Goal: Task Accomplishment & Management: Manage account settings

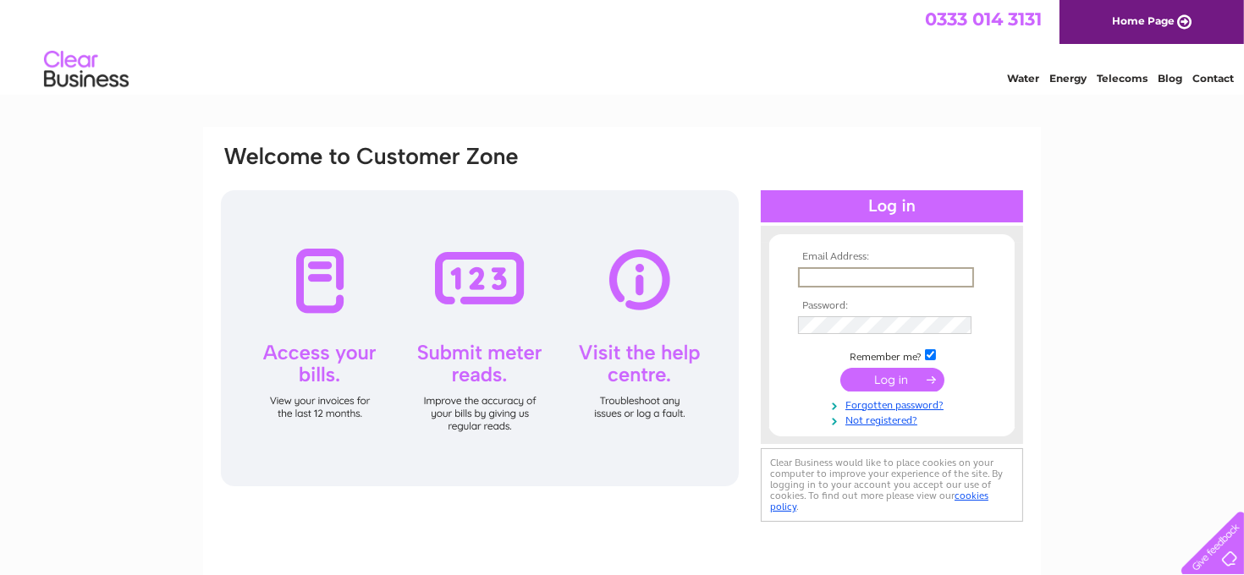
click at [893, 273] on input "text" at bounding box center [886, 277] width 176 height 20
type input "[EMAIL_ADDRESS][DOMAIN_NAME]"
click at [891, 405] on link "Forgotten password?" at bounding box center [894, 404] width 192 height 16
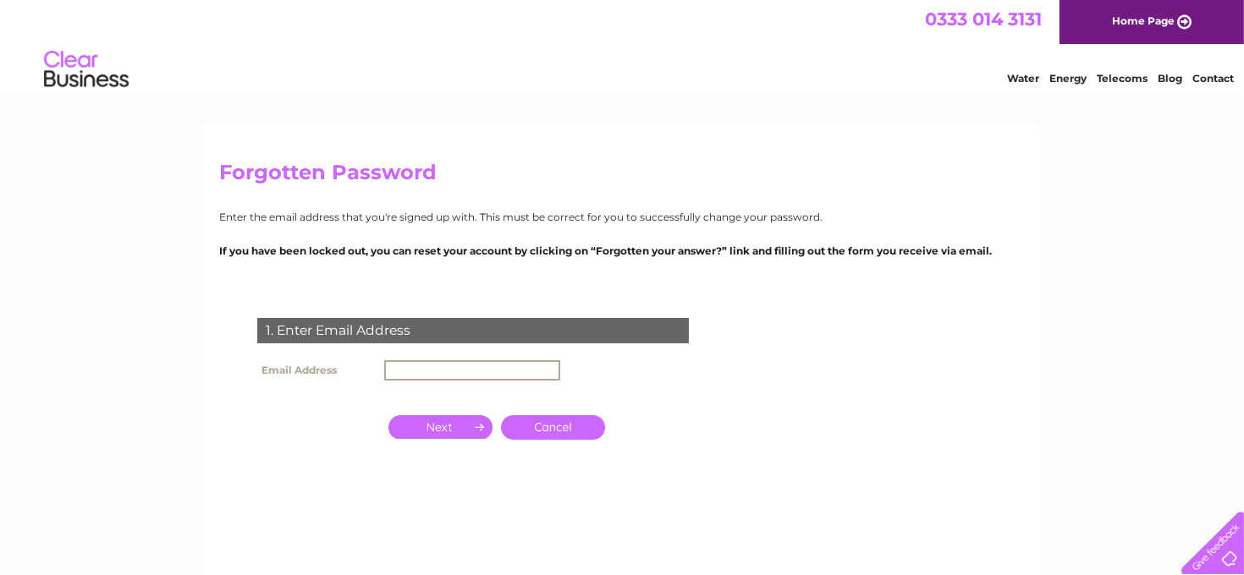
click at [400, 371] on input "text" at bounding box center [472, 370] width 176 height 20
type input "[EMAIL_ADDRESS][DOMAIN_NAME]"
click at [472, 431] on input "button" at bounding box center [440, 427] width 104 height 24
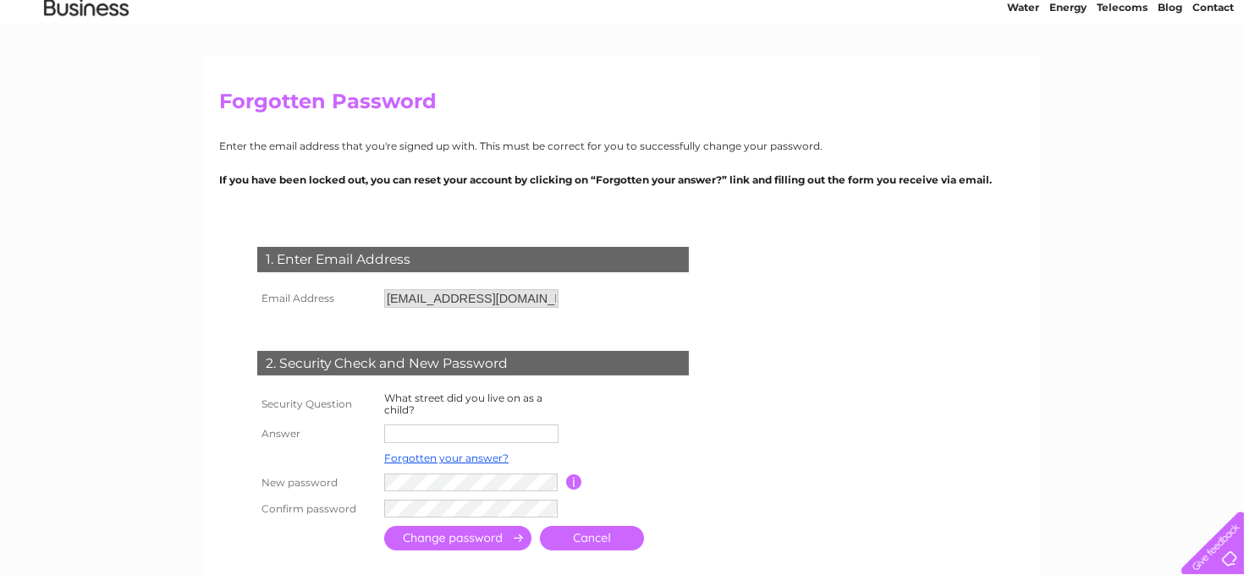
scroll to position [169, 0]
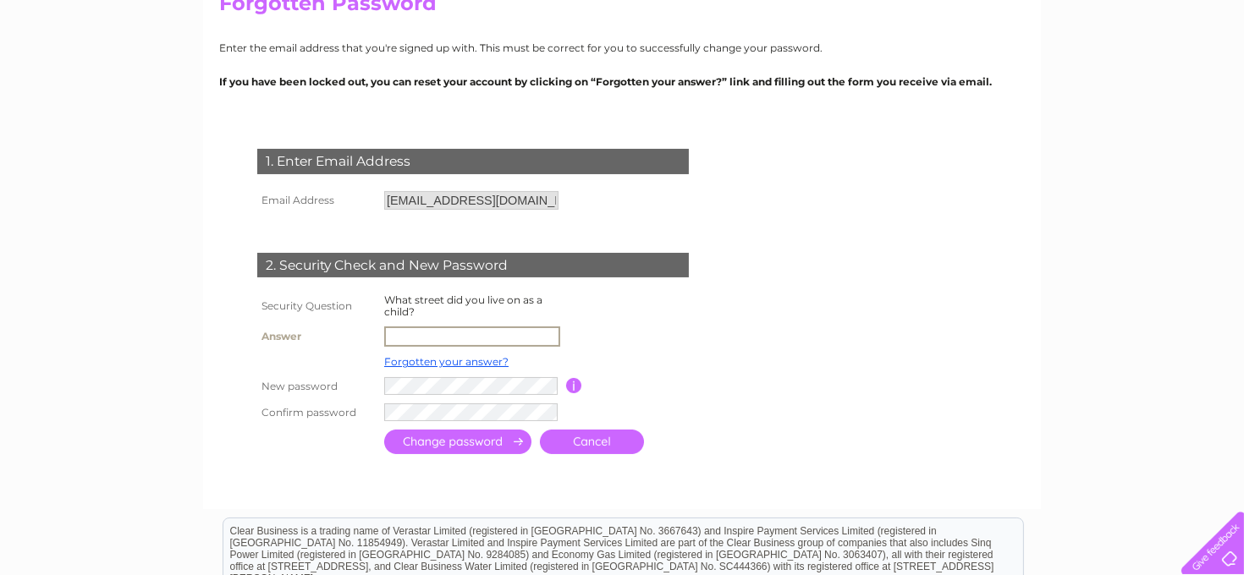
click at [392, 332] on input "text" at bounding box center [472, 337] width 176 height 20
type input "[GEOGRAPHIC_DATA]"
click at [452, 444] on input "submit" at bounding box center [457, 440] width 147 height 25
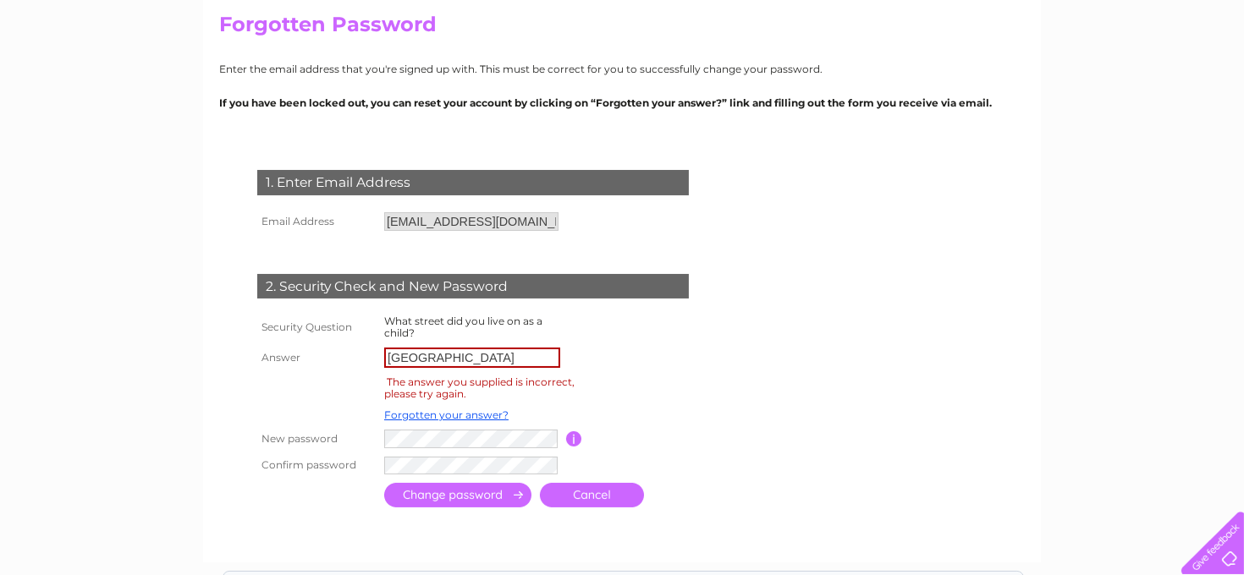
scroll to position [169, 0]
